Goal: Transaction & Acquisition: Download file/media

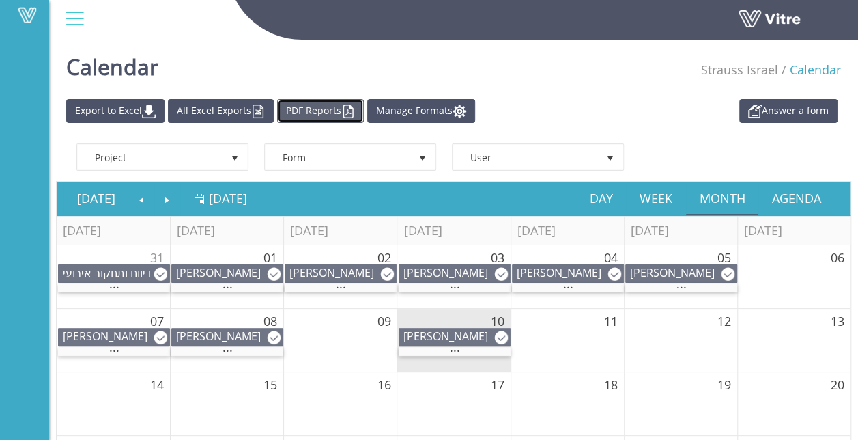
click at [328, 107] on link "PDF Reports" at bounding box center [320, 111] width 87 height 24
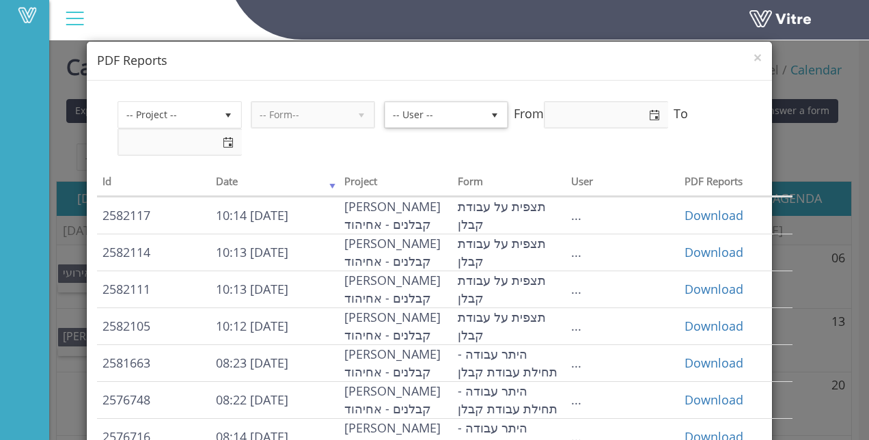
click at [494, 110] on span "select" at bounding box center [494, 115] width 11 height 11
click at [492, 112] on span "select" at bounding box center [494, 115] width 11 height 11
click at [454, 115] on span "-- User --" at bounding box center [433, 114] width 97 height 25
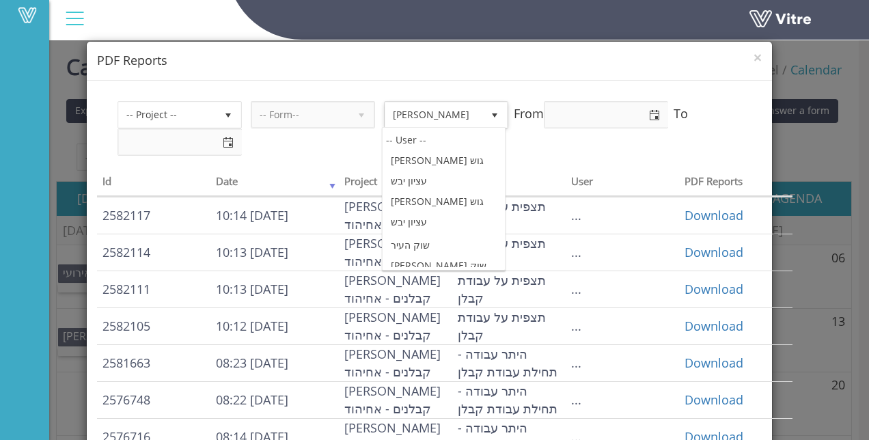
scroll to position [1979, 0]
click at [391, 109] on span "[PERSON_NAME]" at bounding box center [433, 114] width 97 height 25
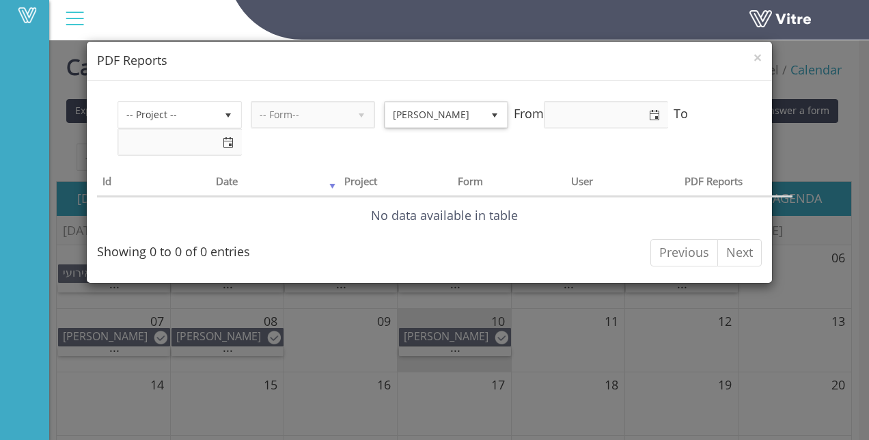
click at [494, 113] on span "select" at bounding box center [494, 115] width 11 height 11
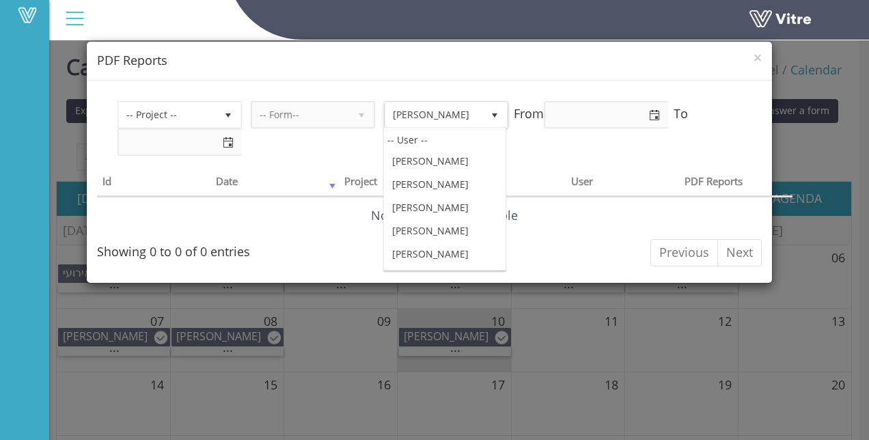
scroll to position [122993, 0]
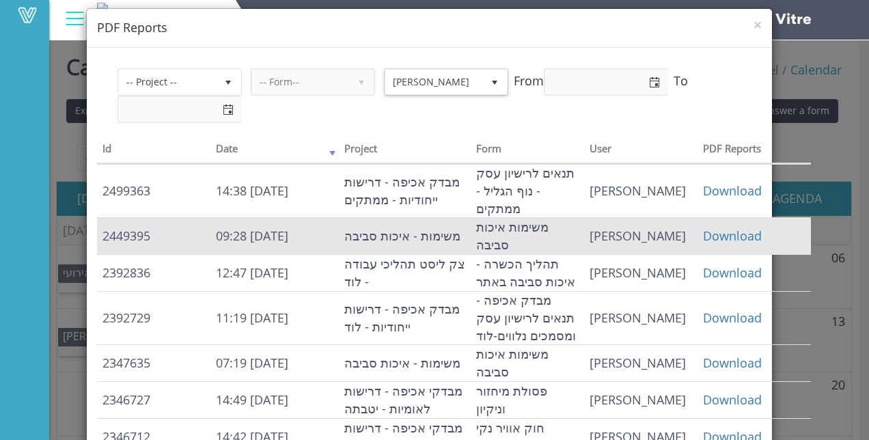
scroll to position [0, 0]
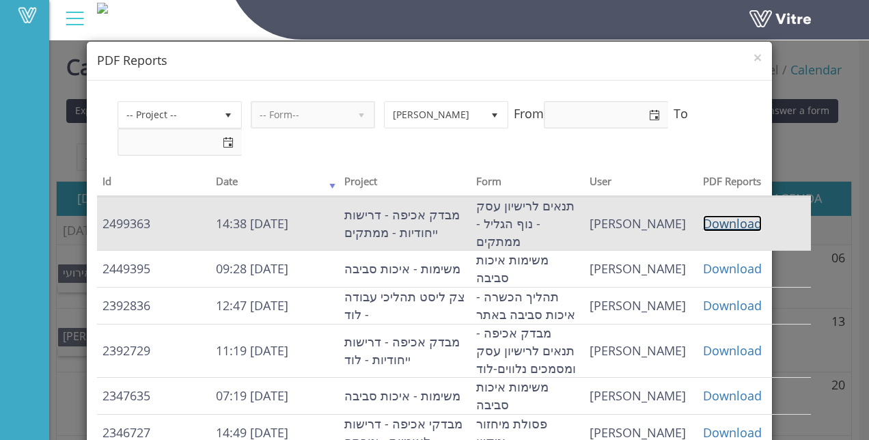
click at [703, 220] on link "Download" at bounding box center [732, 223] width 59 height 16
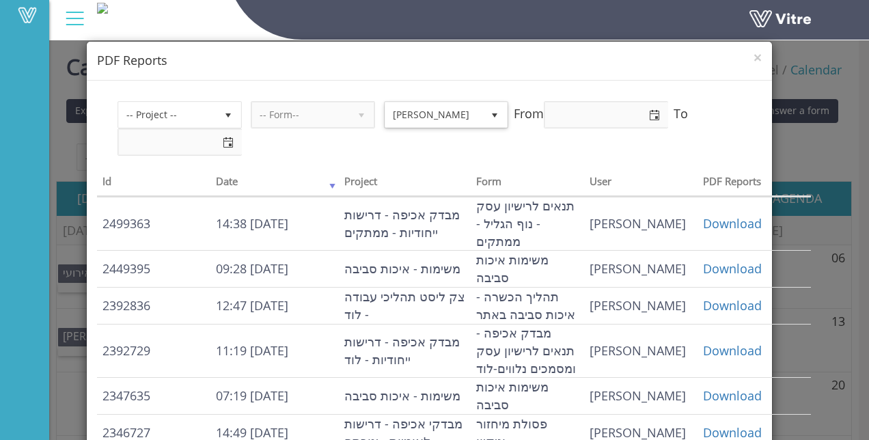
click at [493, 112] on span "select" at bounding box center [494, 115] width 11 height 11
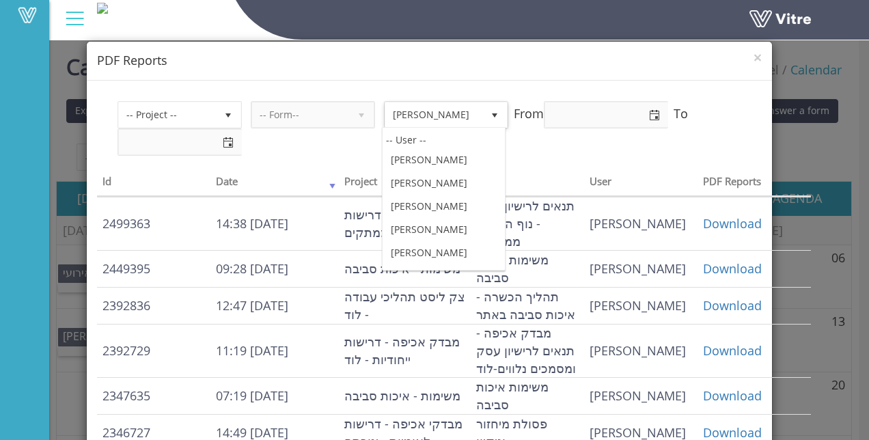
click at [434, 112] on span "[PERSON_NAME]" at bounding box center [433, 114] width 97 height 25
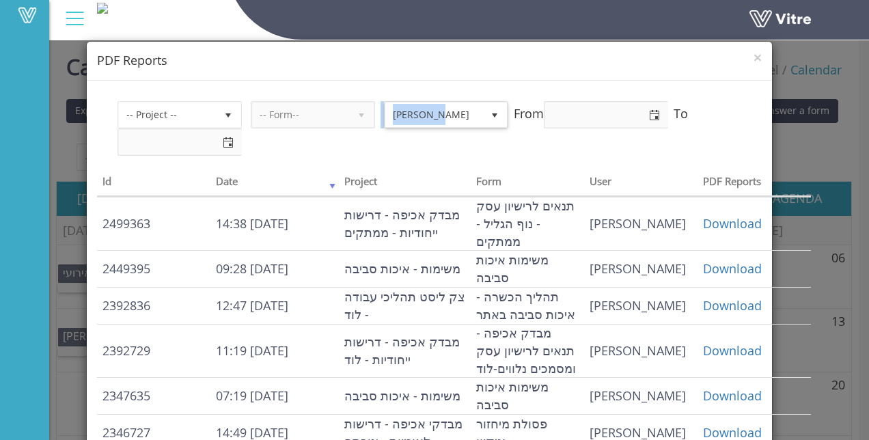
drag, startPoint x: 432, startPoint y: 113, endPoint x: 366, endPoint y: 122, distance: 66.2
click at [366, 122] on div "-- Project -- -- Form-- [PERSON_NAME] 844 From To" at bounding box center [429, 128] width 624 height 55
click at [447, 113] on span "[PERSON_NAME]" at bounding box center [433, 114] width 97 height 25
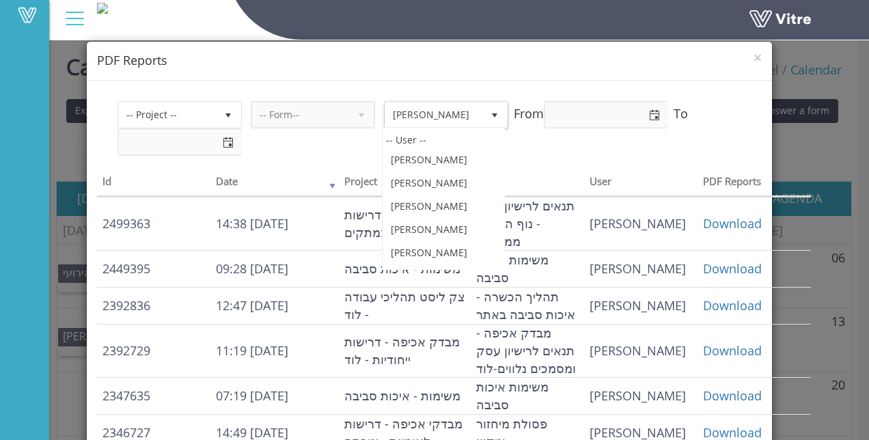
click at [418, 112] on span "[PERSON_NAME]" at bounding box center [433, 114] width 97 height 25
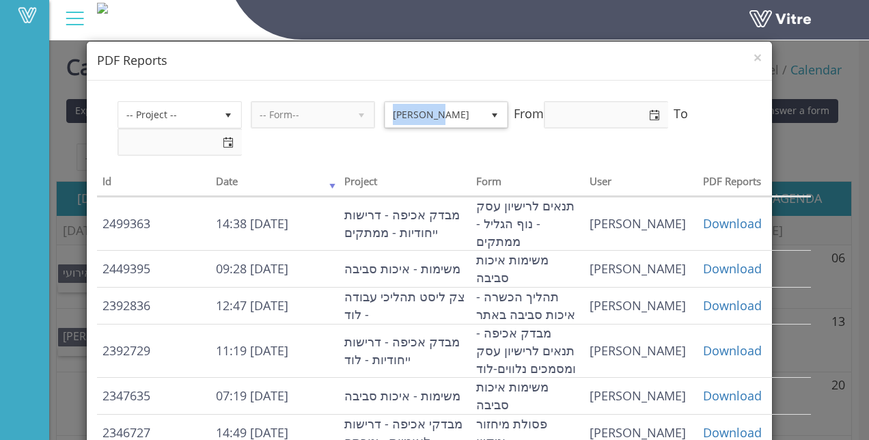
drag, startPoint x: 391, startPoint y: 115, endPoint x: 454, endPoint y: 113, distance: 63.5
click at [454, 113] on span "[PERSON_NAME]" at bounding box center [433, 114] width 97 height 25
click at [493, 113] on span "select" at bounding box center [494, 115] width 11 height 11
drag, startPoint x: 493, startPoint y: 113, endPoint x: 447, endPoint y: 117, distance: 46.6
click at [447, 117] on span "[PERSON_NAME]" at bounding box center [433, 114] width 97 height 25
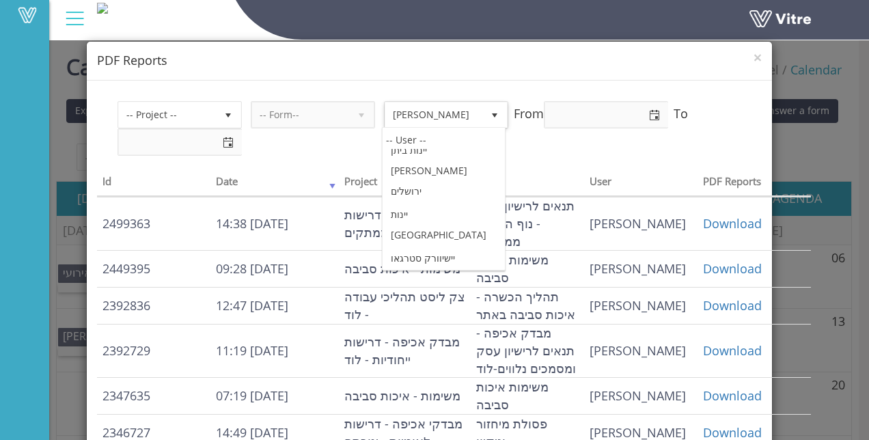
scroll to position [70857, 0]
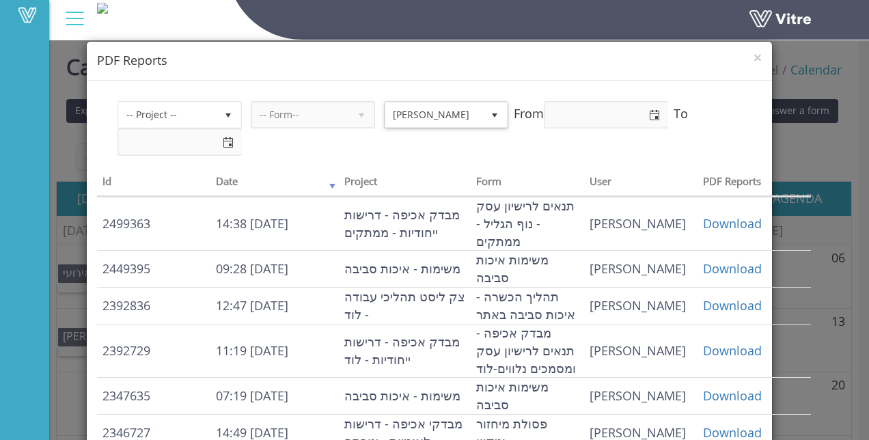
click at [492, 113] on span "select" at bounding box center [494, 115] width 11 height 11
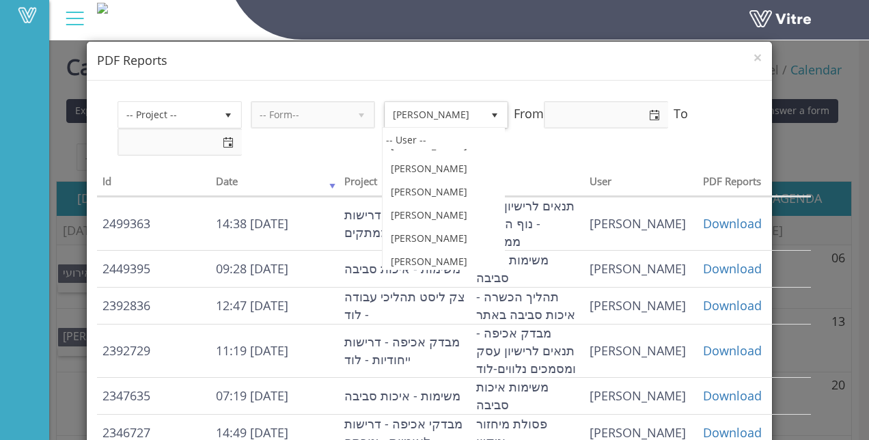
click at [493, 115] on span "select" at bounding box center [494, 115] width 11 height 11
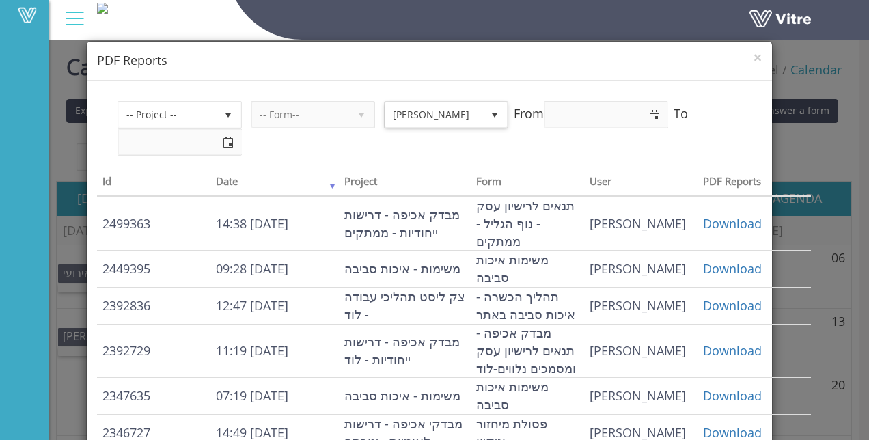
click at [493, 115] on span "select" at bounding box center [494, 115] width 11 height 11
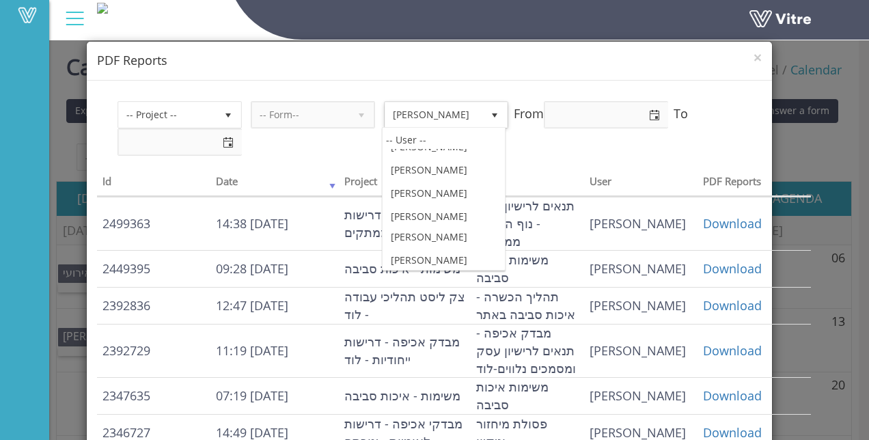
scroll to position [70994, 0]
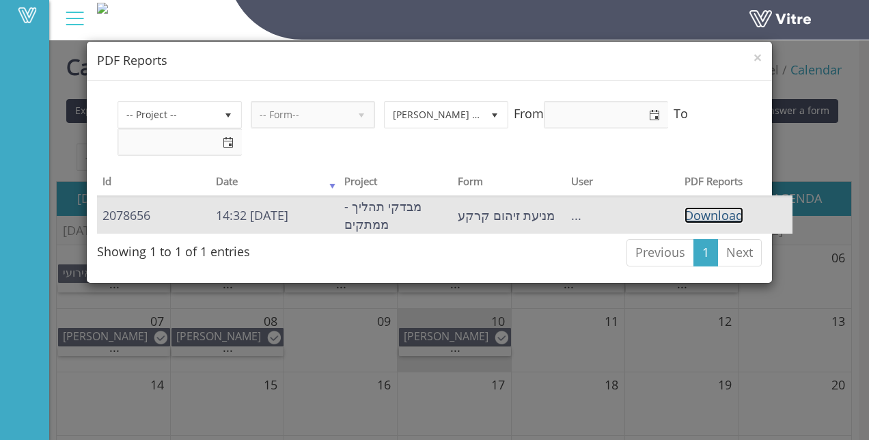
click at [716, 213] on link "Download" at bounding box center [713, 215] width 59 height 16
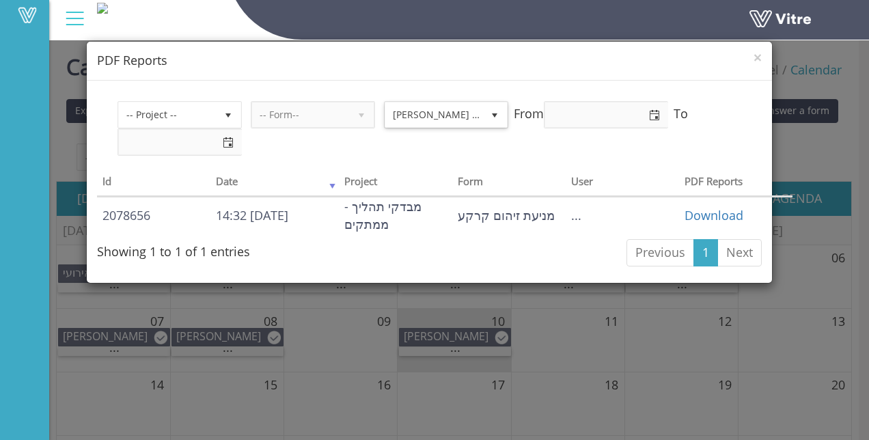
drag, startPoint x: 436, startPoint y: 111, endPoint x: 391, endPoint y: 112, distance: 45.1
click at [436, 111] on span "[PERSON_NAME] בן [PERSON_NAME]" at bounding box center [433, 114] width 97 height 25
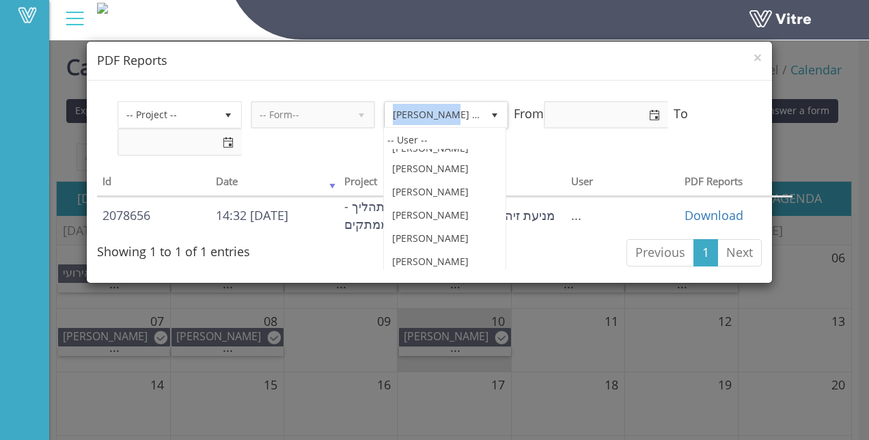
drag, startPoint x: 391, startPoint y: 112, endPoint x: 382, endPoint y: 112, distance: 9.6
click at [382, 112] on div "-- Project -- -- Form-- [PERSON_NAME] בן [PERSON_NAME] 19141 From To" at bounding box center [429, 128] width 624 height 55
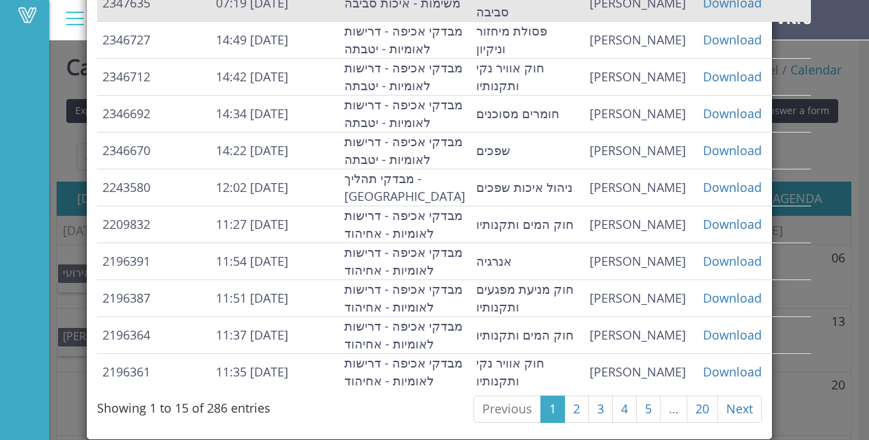
scroll to position [535, 0]
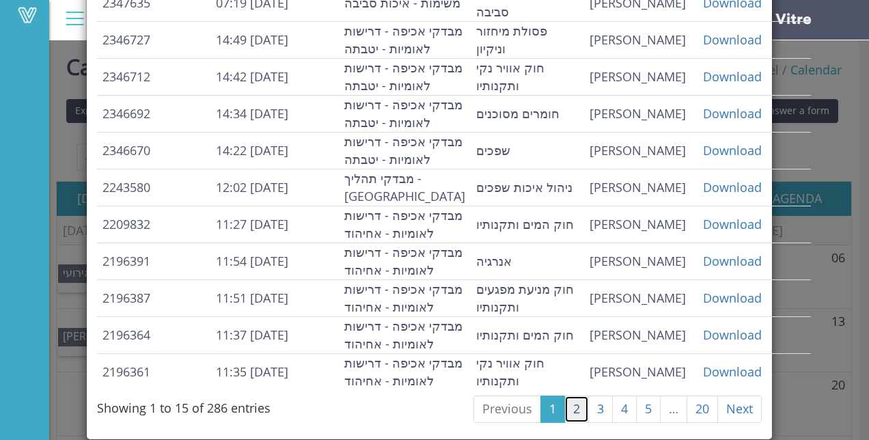
click at [571, 402] on link "2" at bounding box center [576, 408] width 25 height 27
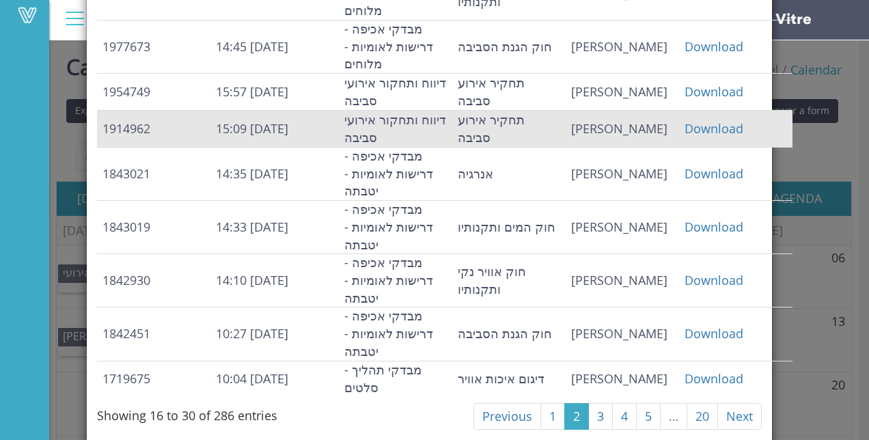
scroll to position [551, 0]
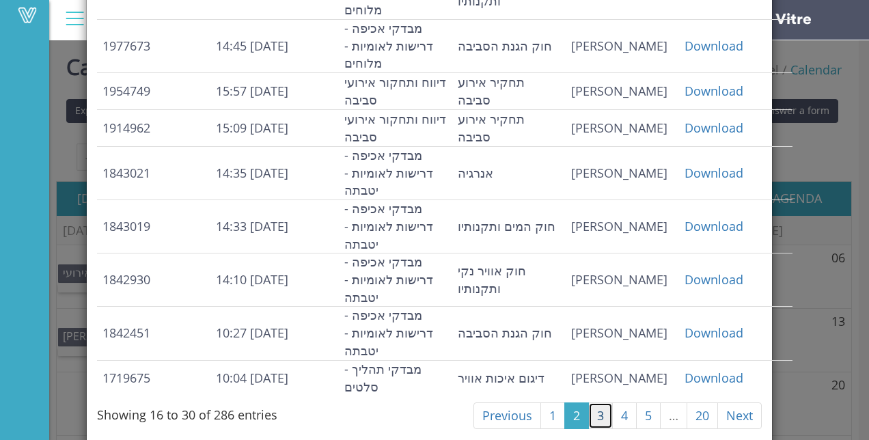
click at [590, 404] on link "3" at bounding box center [600, 415] width 25 height 27
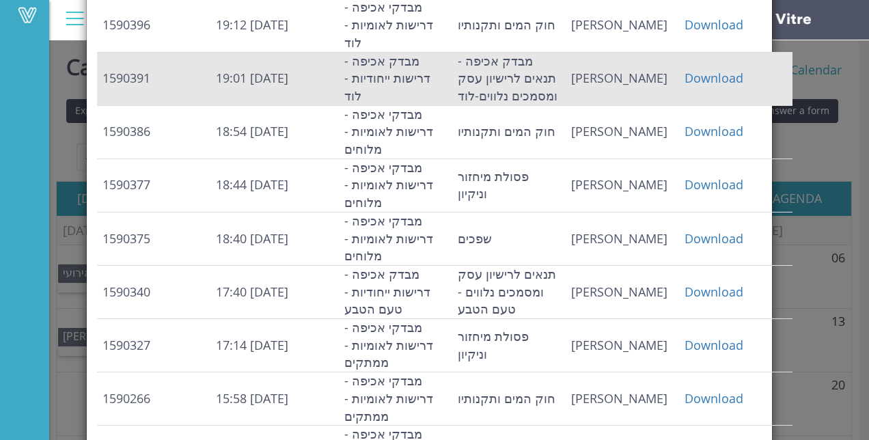
scroll to position [434, 0]
